Goal: Find specific page/section: Find specific page/section

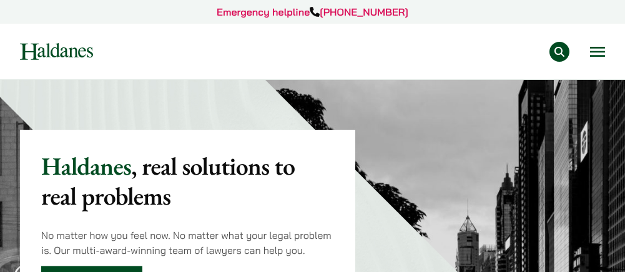
click at [603, 52] on button "Open menu" at bounding box center [597, 52] width 15 height 10
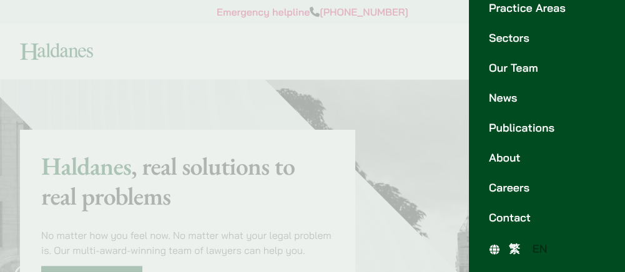
scroll to position [74, 0]
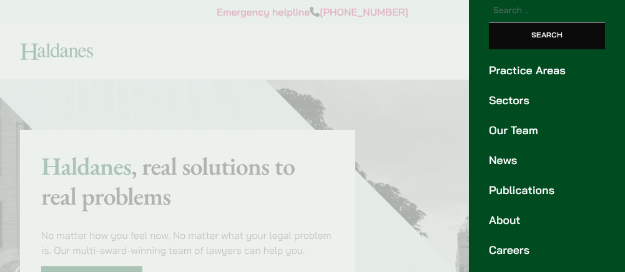
click at [541, 73] on link "Practice Areas" at bounding box center [547, 70] width 116 height 17
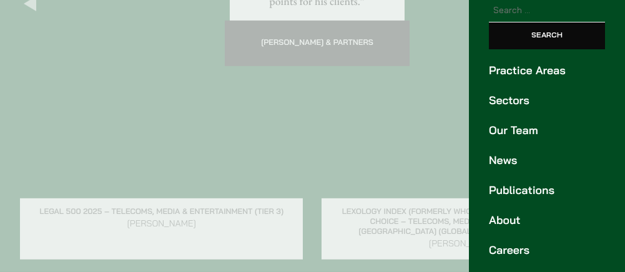
scroll to position [1773, 0]
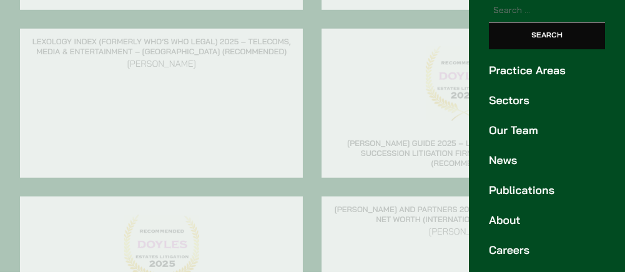
click at [529, 129] on link "Our Team" at bounding box center [547, 130] width 116 height 17
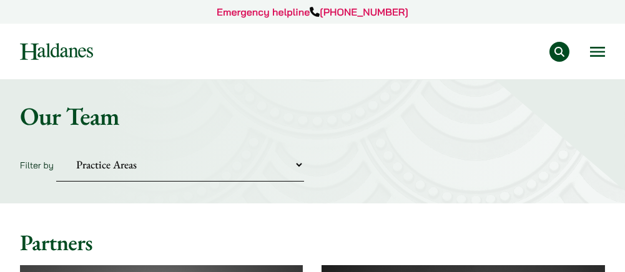
click at [299, 166] on select "Practice Areas Antitrust and Competition Civil Litigation & Dispute Resolution …" at bounding box center [180, 165] width 248 height 34
